Goal: Task Accomplishment & Management: Complete application form

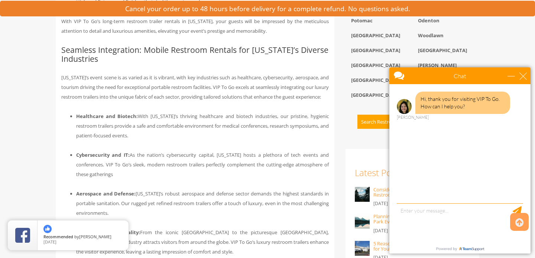
scroll to position [631, 0]
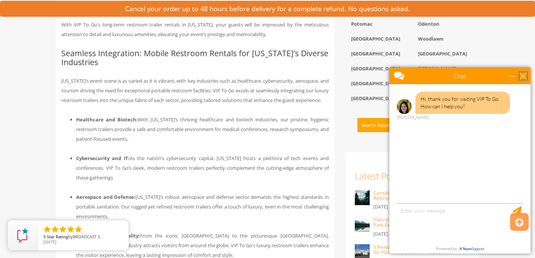
click at [524, 74] on div "close" at bounding box center [523, 75] width 7 height 7
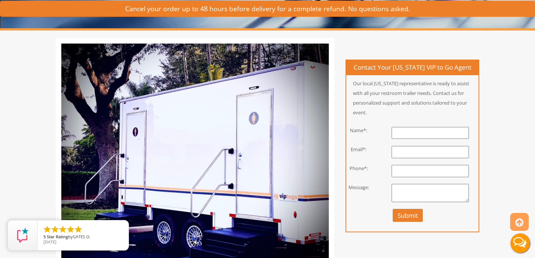
scroll to position [125, 0]
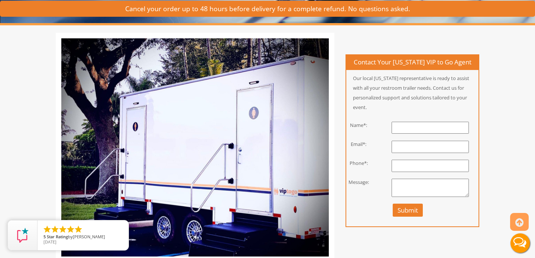
click at [400, 128] on input "text" at bounding box center [430, 128] width 77 height 12
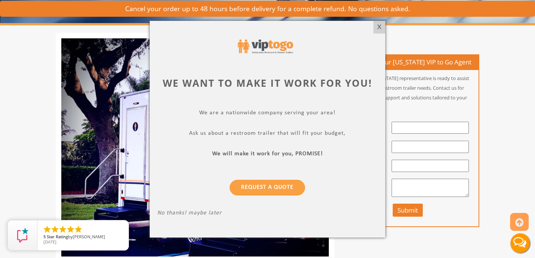
type input "[PERSON_NAME]"
type input "[PERSON_NAME][EMAIL_ADDRESS][DOMAIN_NAME]"
type input "3013329425"
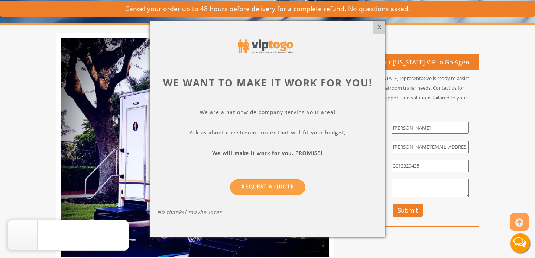
click at [402, 185] on div at bounding box center [267, 129] width 535 height 258
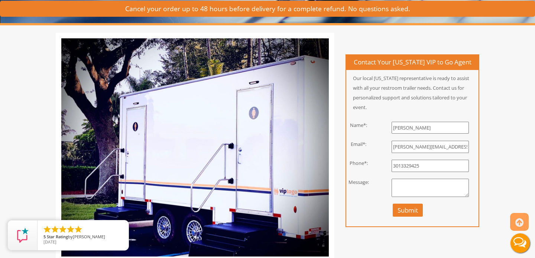
click at [397, 186] on textarea at bounding box center [430, 187] width 77 height 19
type textarea "Oct 10-12, probably 2-toilet trailer"
click at [407, 210] on button "Submit" at bounding box center [408, 209] width 30 height 13
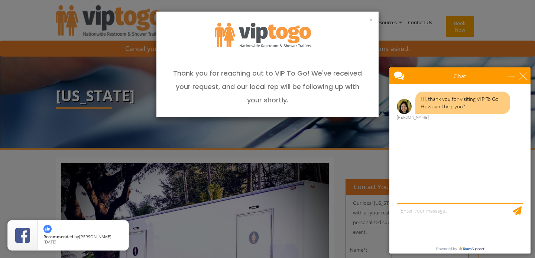
click at [423, 199] on div "Hi, thank you for visiting VIP To Go. How can I help you? [PERSON_NAME]" at bounding box center [460, 144] width 141 height 121
click at [412, 196] on div "Hi, thank you for visiting VIP To Go. How can I help you? [PERSON_NAME]" at bounding box center [460, 144] width 141 height 121
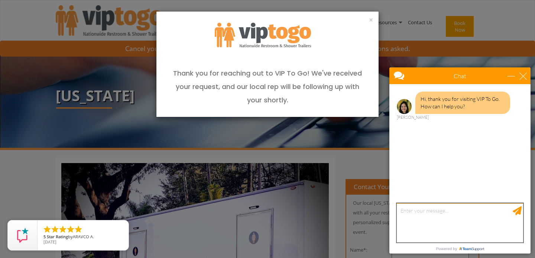
click at [415, 219] on textarea "type your message" at bounding box center [460, 222] width 126 height 39
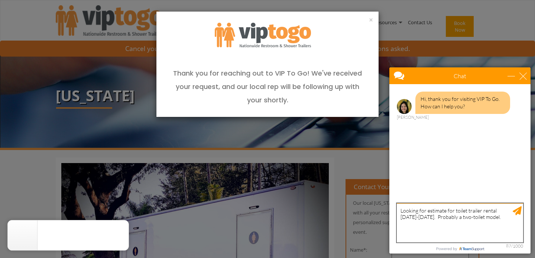
type textarea "Looking for estimate for toilet trailer rental [DATE]-[DATE]. Probably a two-to…"
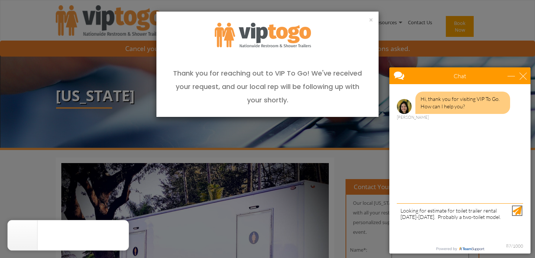
click at [519, 209] on div "Send Message" at bounding box center [517, 210] width 9 height 9
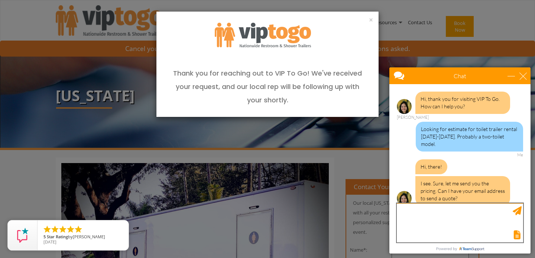
scroll to position [1, 0]
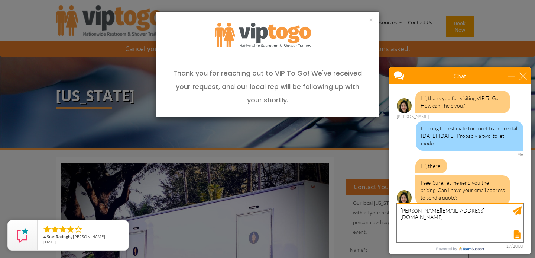
type textarea "[PERSON_NAME][EMAIL_ADDRESS][DOMAIN_NAME]"
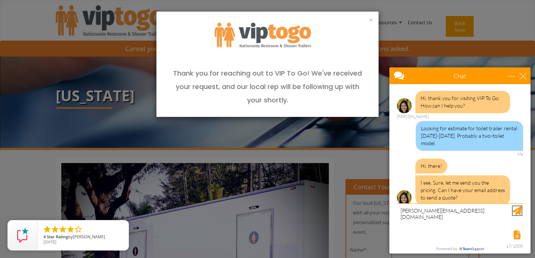
click at [519, 209] on div "Send Message" at bounding box center [517, 210] width 9 height 9
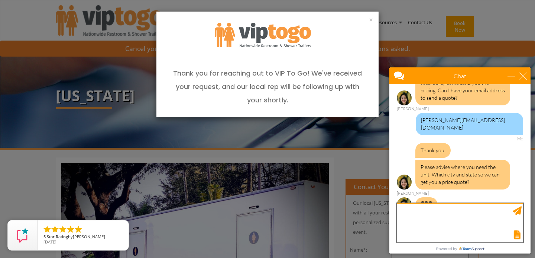
scroll to position [78, 0]
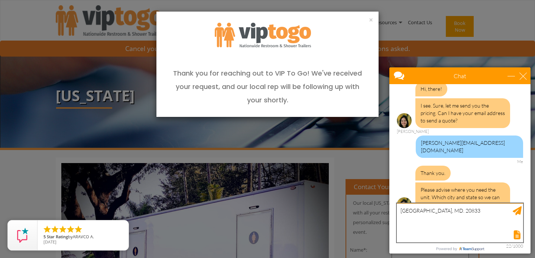
type textarea "[GEOGRAPHIC_DATA], MD. 20833"
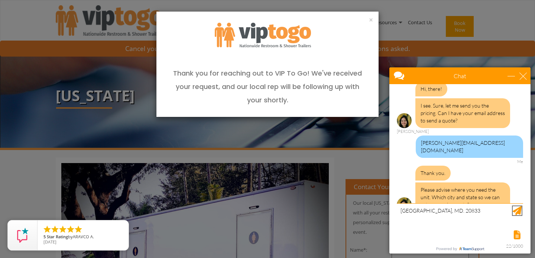
click at [519, 211] on div "Send Message" at bounding box center [517, 210] width 9 height 9
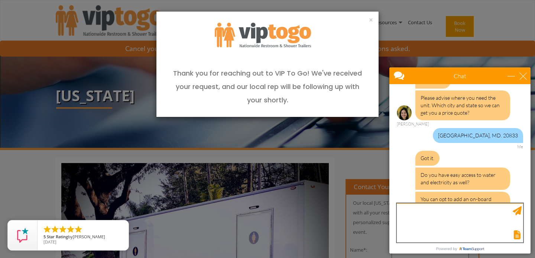
scroll to position [171, 0]
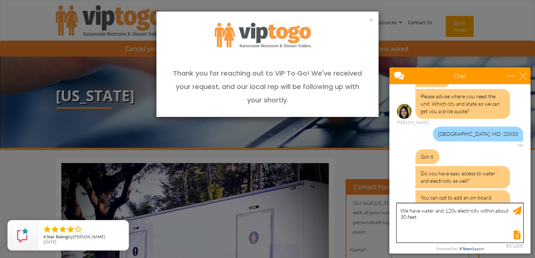
type textarea "We have water and 120v electricity within about 30 feet"
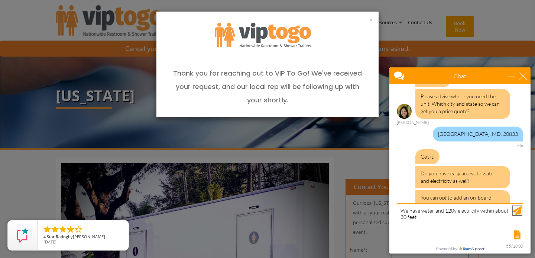
click at [519, 209] on div "Send Message" at bounding box center [517, 210] width 9 height 9
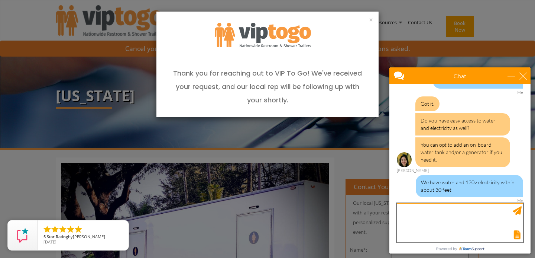
scroll to position [231, 0]
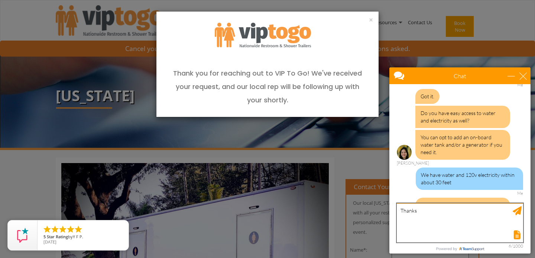
type textarea "Thanks"
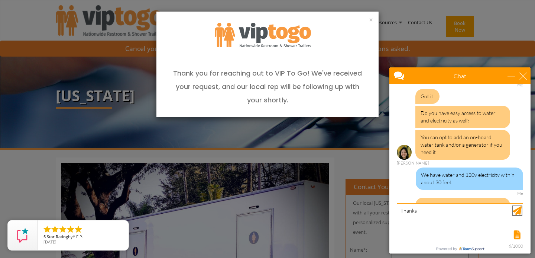
click at [516, 210] on div "Send Message" at bounding box center [517, 210] width 9 height 9
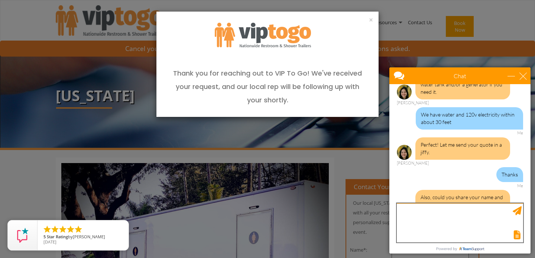
scroll to position [308, 0]
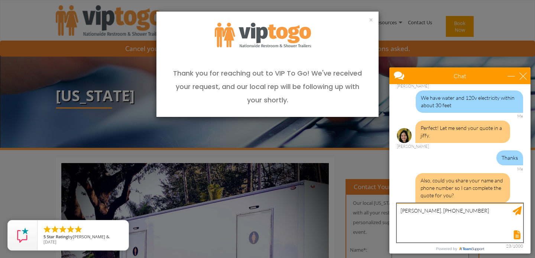
type textarea "[PERSON_NAME]. [PHONE_NUMBER]"
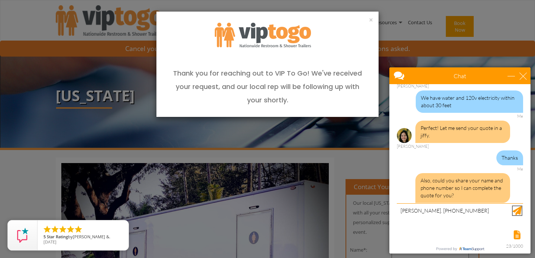
click at [516, 211] on div "Send Message" at bounding box center [517, 210] width 9 height 9
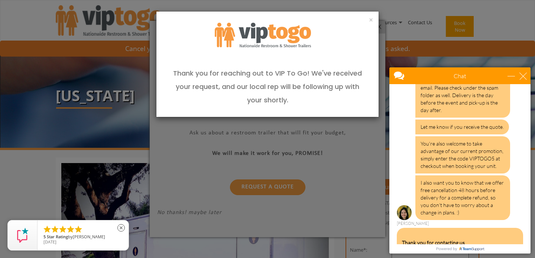
scroll to position [597, 0]
